Goal: Task Accomplishment & Management: Manage account settings

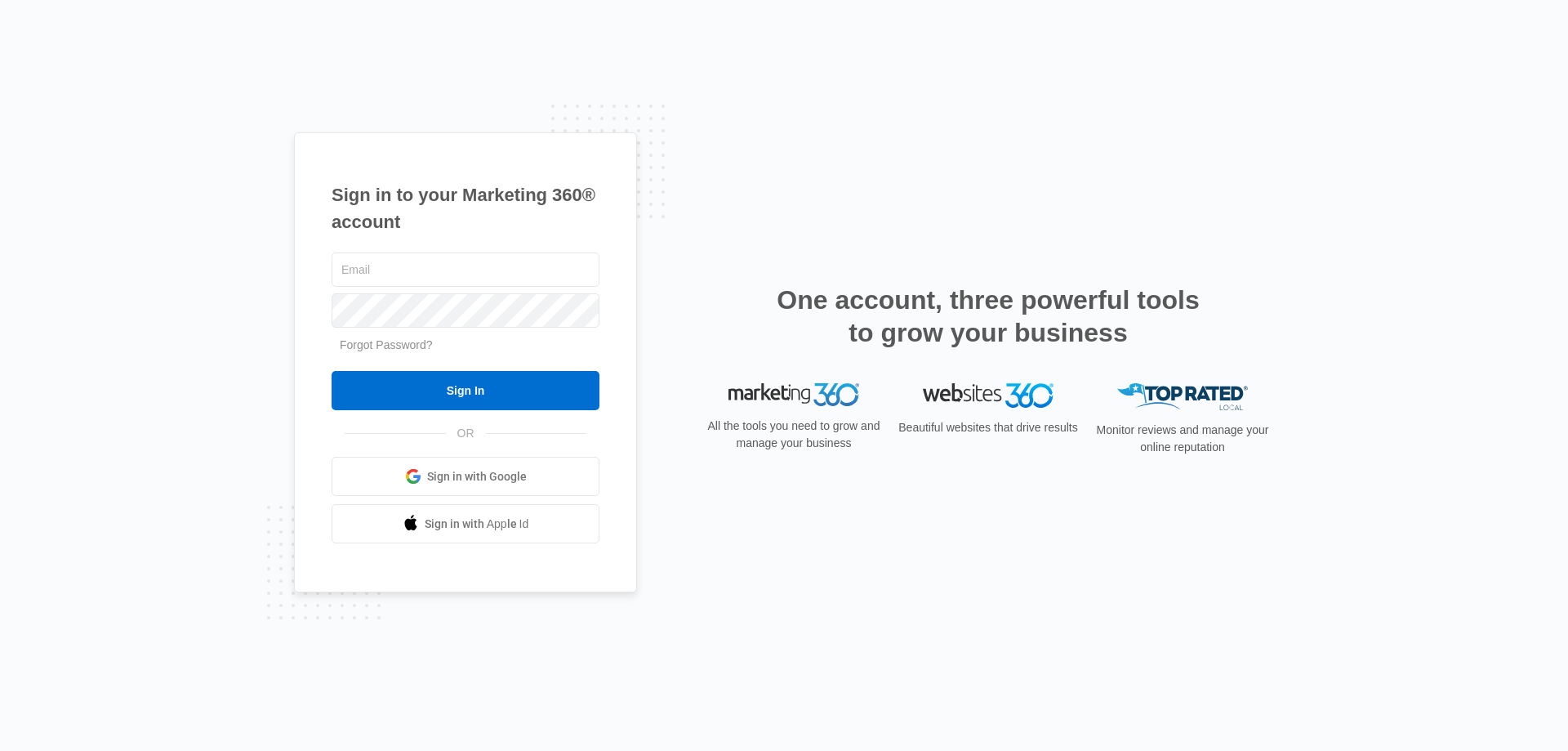
type input "W"
type input "[EMAIL_ADDRESS][DOMAIN_NAME]"
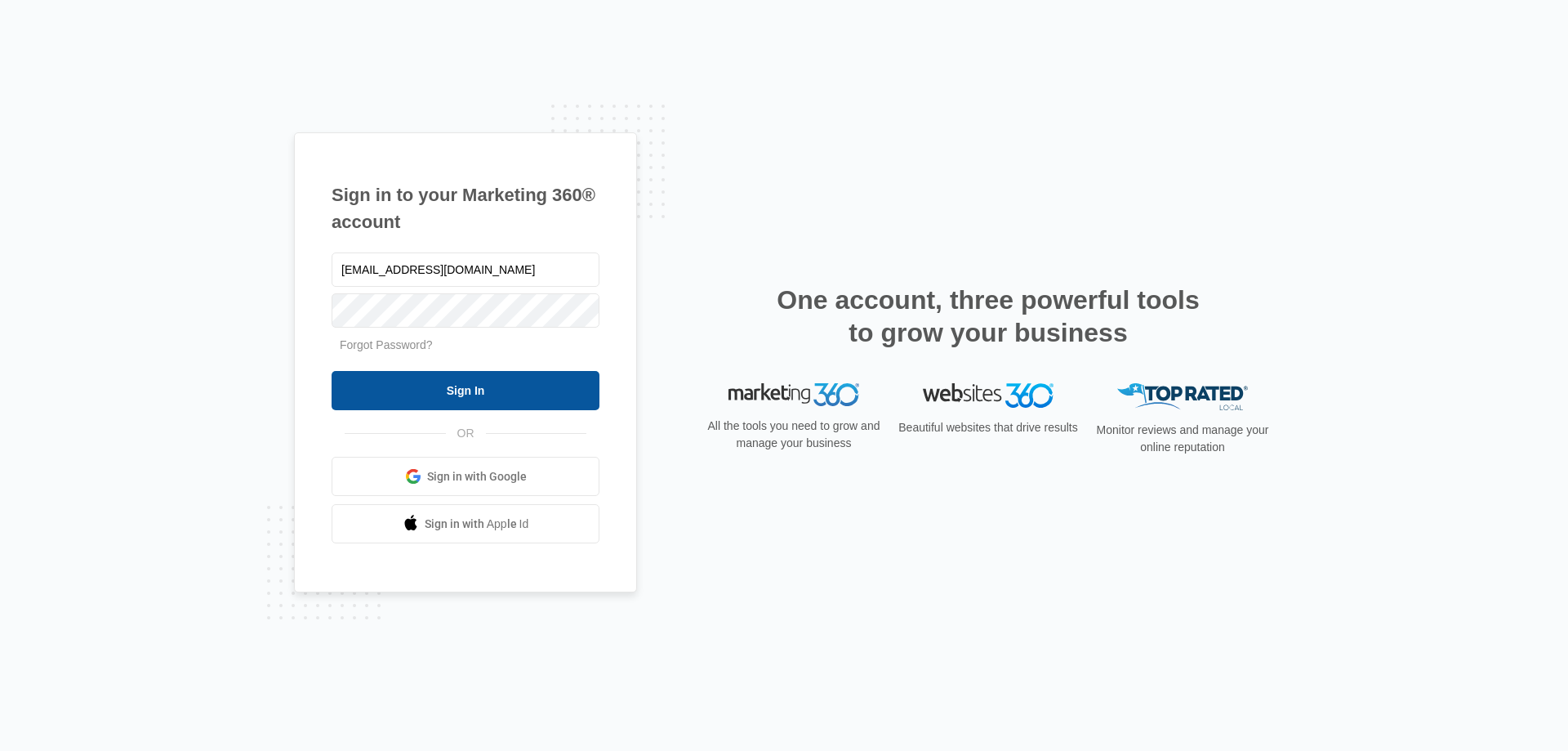
click at [461, 390] on input "Sign In" at bounding box center [465, 391] width 268 height 39
type input "[EMAIL_ADDRESS][DOMAIN_NAME]"
click at [469, 391] on input "Sign In" at bounding box center [465, 391] width 268 height 39
